Goal: Find specific page/section: Find specific page/section

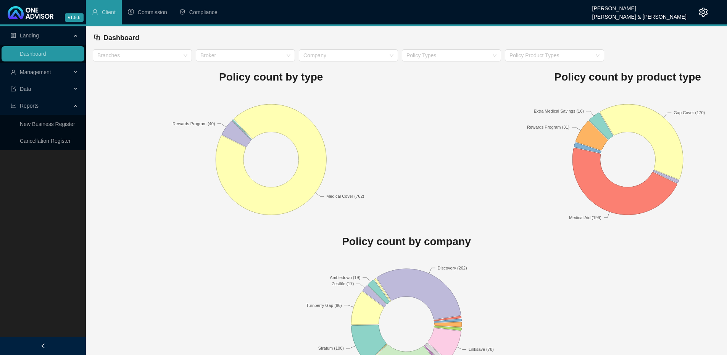
click at [76, 74] on div "Management" at bounding box center [43, 71] width 83 height 15
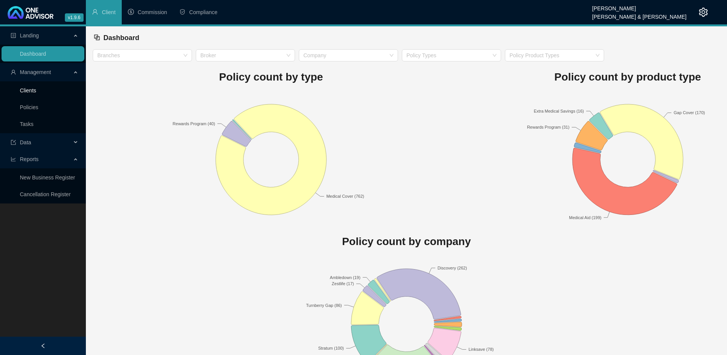
click at [36, 90] on link "Clients" at bounding box center [28, 90] width 16 height 6
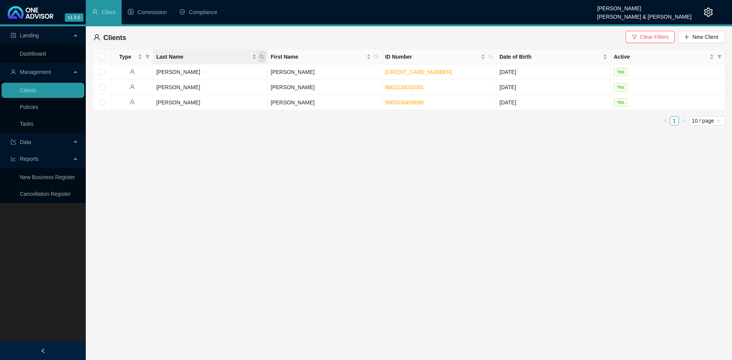
click at [262, 55] on icon "search" at bounding box center [262, 57] width 5 height 5
type input "[PERSON_NAME]"
click at [309, 86] on td "[PERSON_NAME]" at bounding box center [325, 87] width 114 height 15
